Goal: Task Accomplishment & Management: Manage account settings

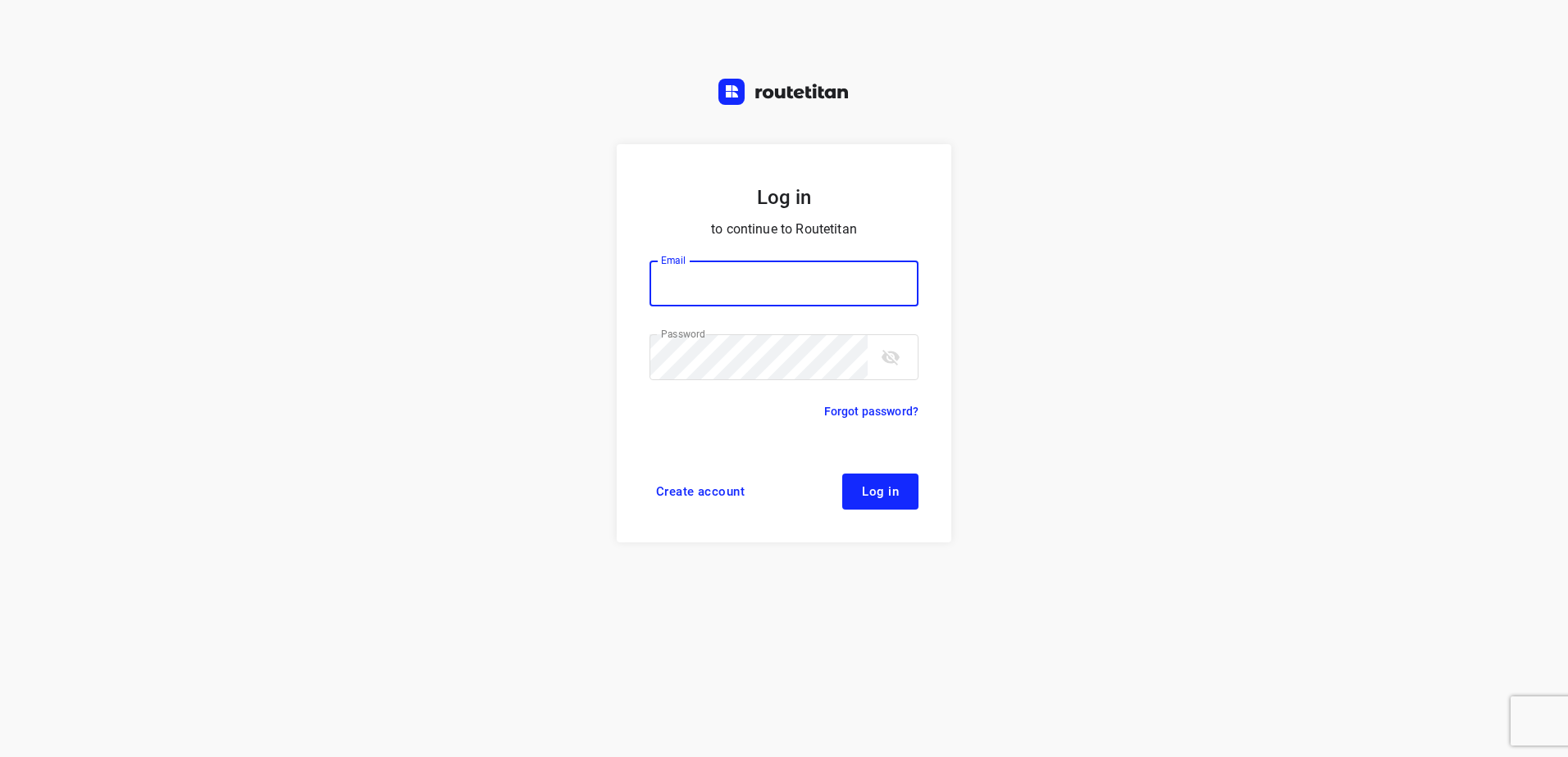
type input "[EMAIL_ADDRESS][DOMAIN_NAME]"
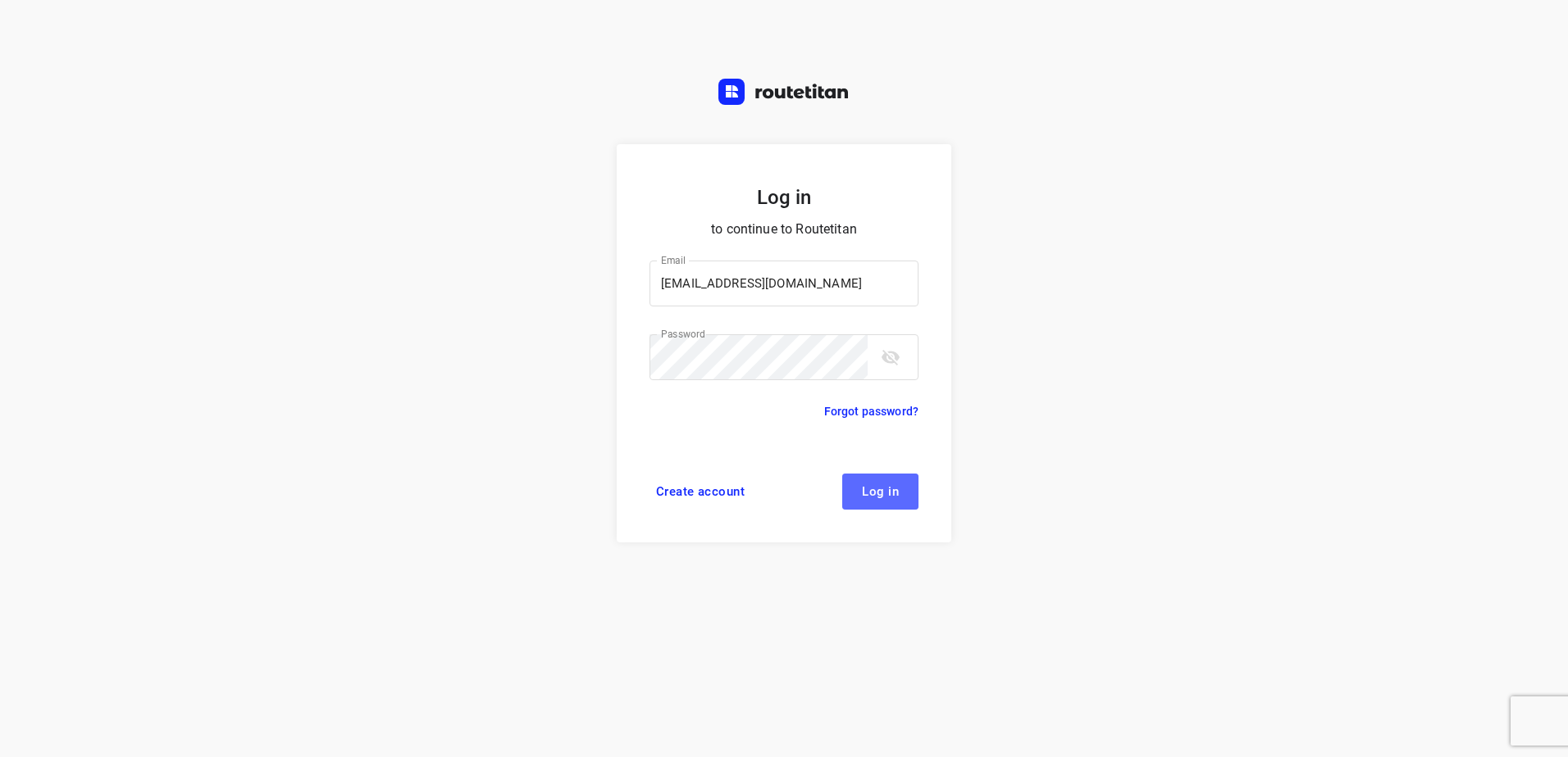
click at [909, 491] on button "Log in" at bounding box center [880, 492] width 76 height 36
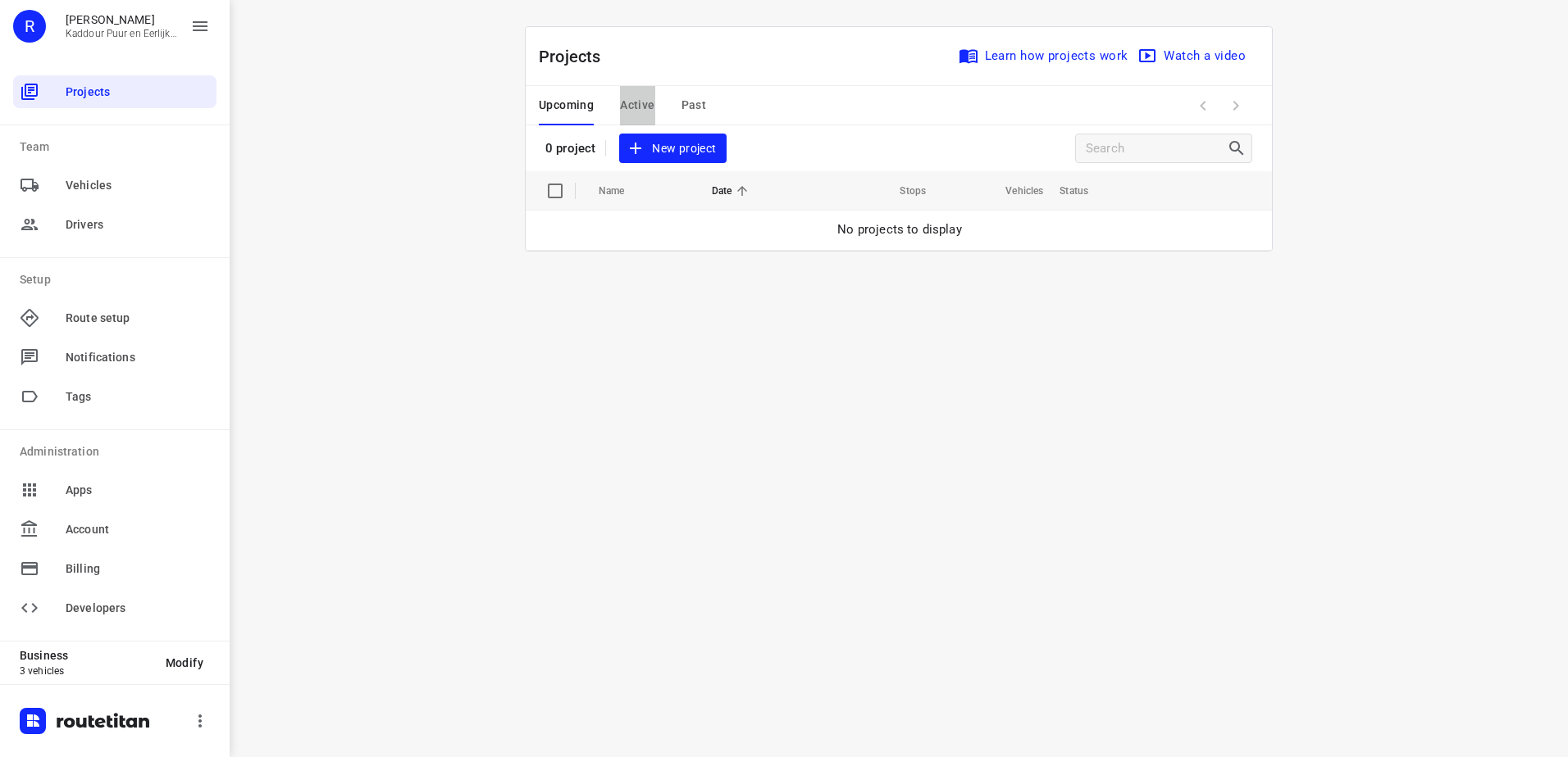
click at [649, 105] on span "Active" at bounding box center [637, 105] width 34 height 21
